Goal: Task Accomplishment & Management: Manage account settings

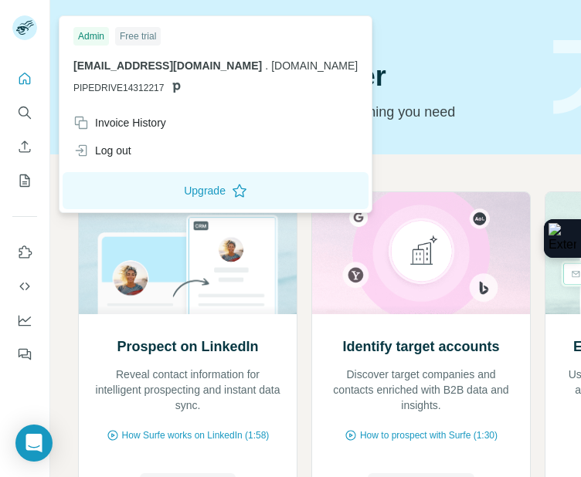
click at [17, 23] on rect at bounding box center [24, 27] width 25 height 25
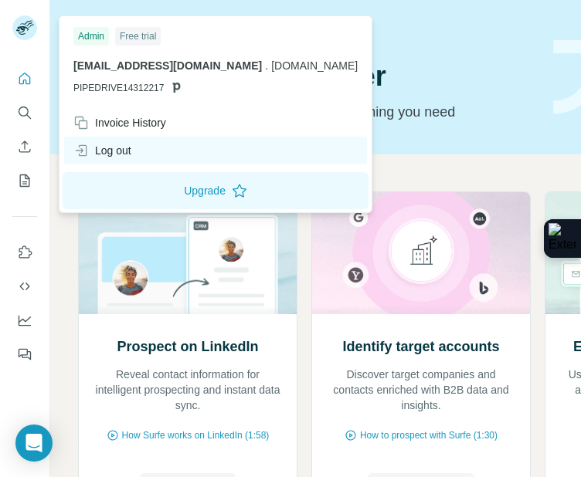
click at [119, 156] on div "Log out" at bounding box center [102, 150] width 58 height 15
click at [124, 148] on div "Log out" at bounding box center [102, 150] width 58 height 15
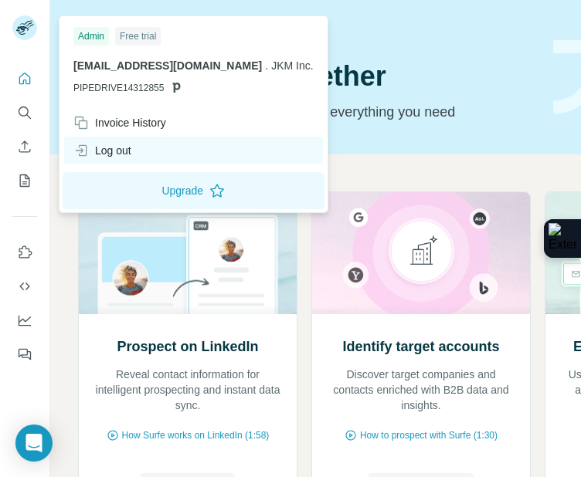
click at [109, 158] on div "Log out" at bounding box center [193, 151] width 259 height 28
click at [119, 146] on div "Log out" at bounding box center [102, 150] width 58 height 15
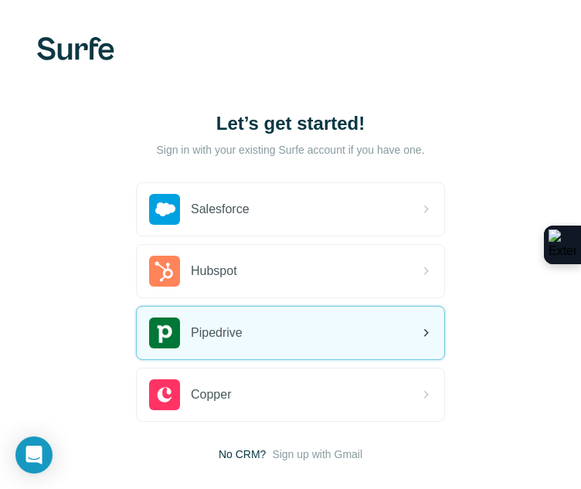
click at [229, 330] on span "Pipedrive" at bounding box center [217, 333] width 52 height 19
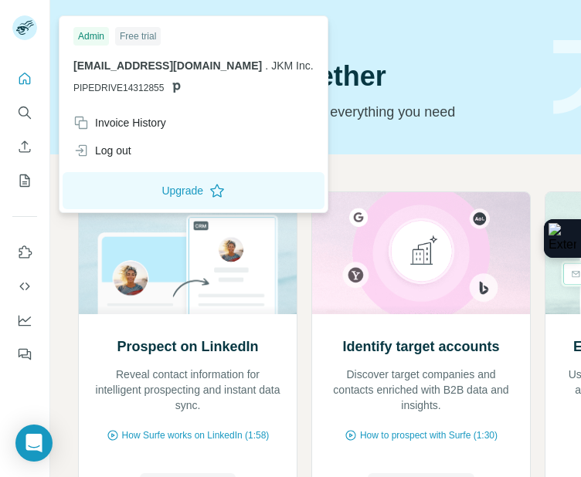
click at [22, 31] on rect at bounding box center [24, 27] width 25 height 25
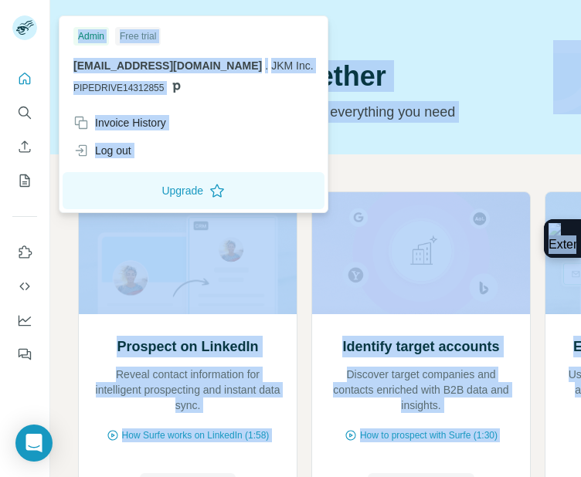
drag, startPoint x: 25, startPoint y: 27, endPoint x: 103, endPoint y: 167, distance: 160.1
click at [103, 167] on body "Quick start Let’s prospect together Pick your starting point and we’ll provide …" at bounding box center [290, 238] width 581 height 477
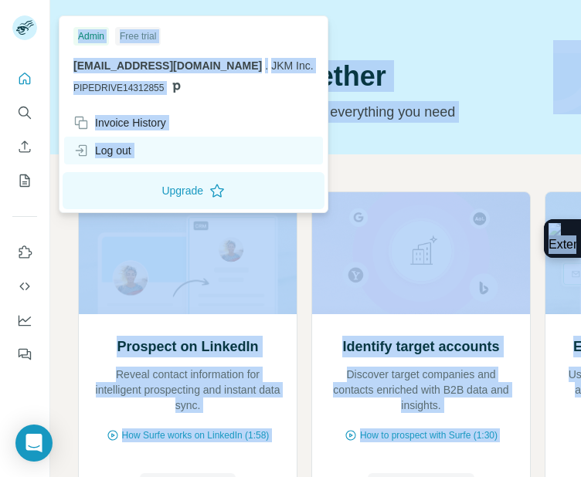
click at [106, 144] on div "Log out" at bounding box center [102, 150] width 58 height 15
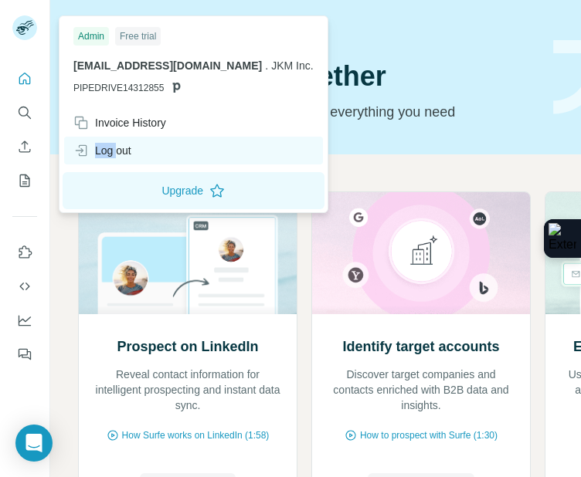
click at [106, 144] on div "Log out" at bounding box center [102, 150] width 58 height 15
click at [140, 148] on div "Log out" at bounding box center [193, 151] width 259 height 28
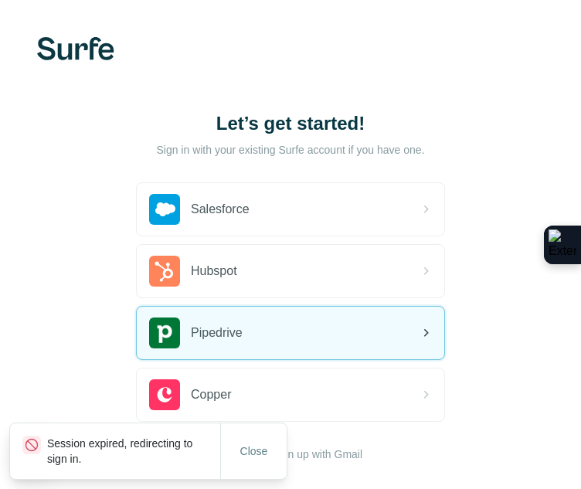
click at [238, 331] on span "Pipedrive" at bounding box center [217, 333] width 52 height 19
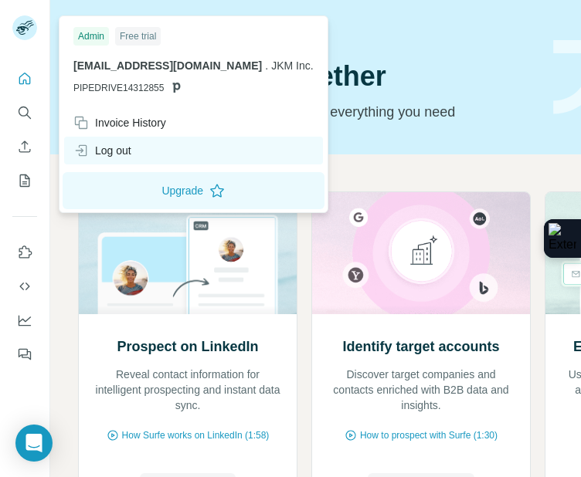
click at [100, 145] on div "Log out" at bounding box center [102, 150] width 58 height 15
click at [109, 149] on div "Log out" at bounding box center [102, 150] width 58 height 15
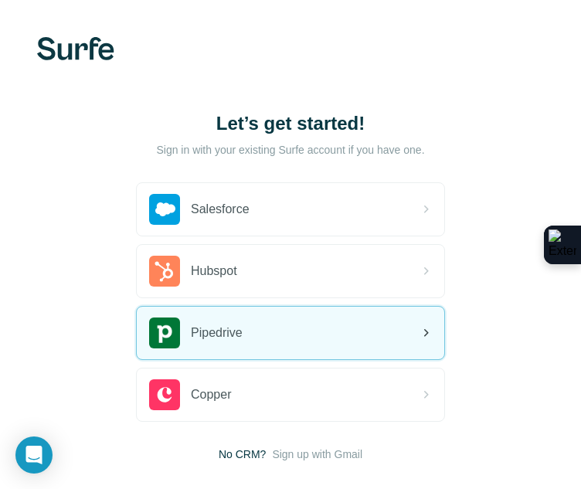
click at [243, 335] on span "Pipedrive" at bounding box center [217, 333] width 52 height 19
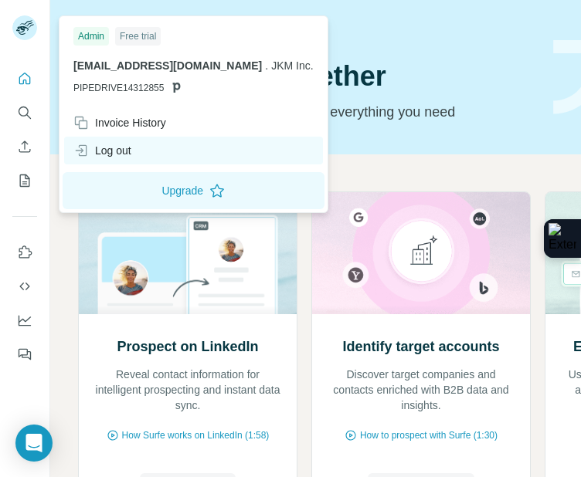
click at [125, 142] on div "Log out" at bounding box center [193, 151] width 259 height 28
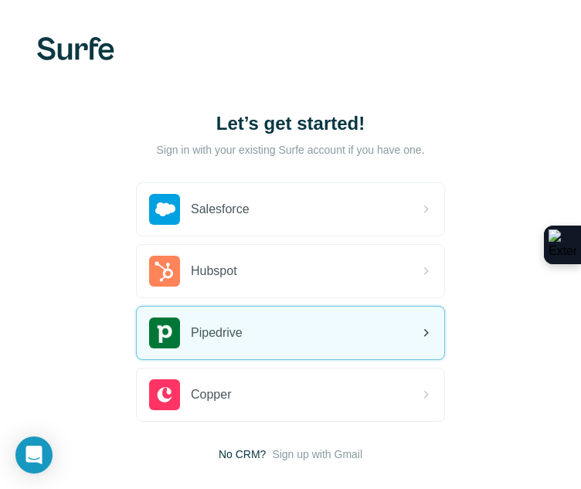
click at [225, 322] on div "Pipedrive" at bounding box center [195, 333] width 93 height 31
